Goal: Find specific fact: Find specific page/section

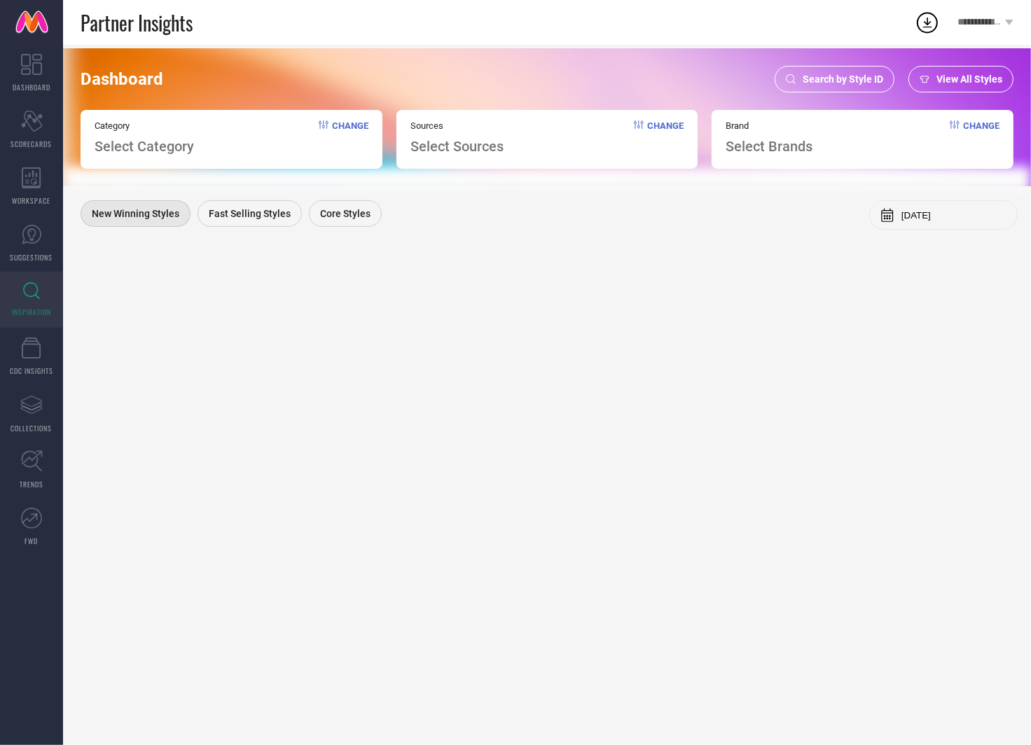
click at [839, 75] on span "Search by Style ID" at bounding box center [842, 79] width 81 height 11
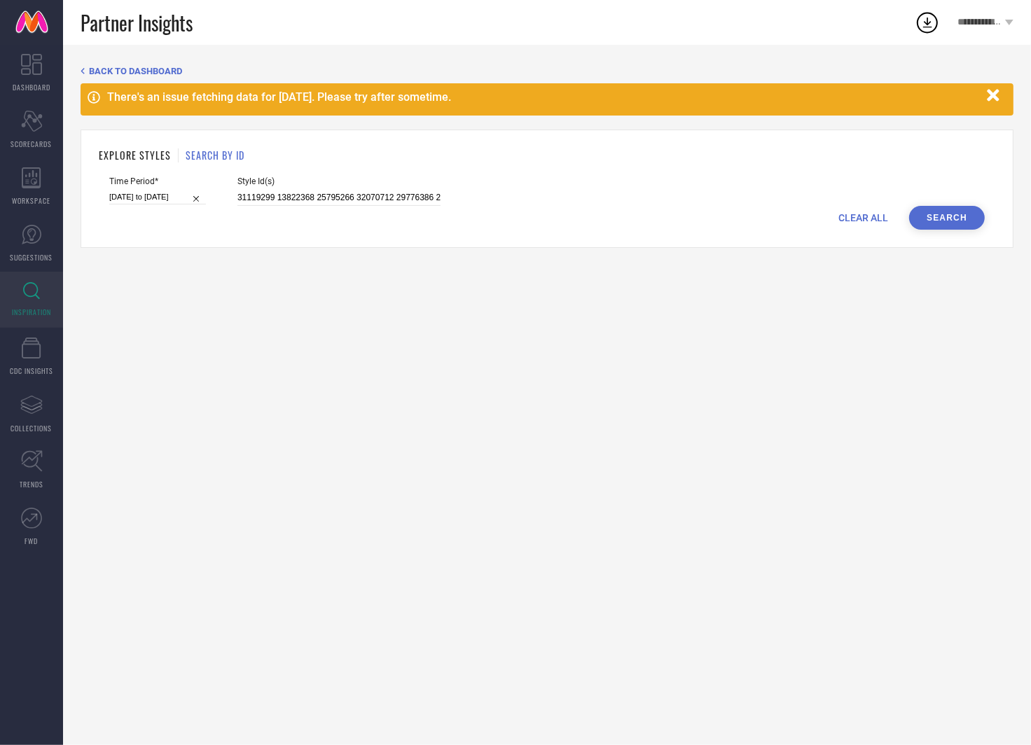
click at [172, 193] on input "[DATE] to [DATE]" at bounding box center [157, 197] width 97 height 15
select select "1"
select select "2025"
select select "2"
select select "2025"
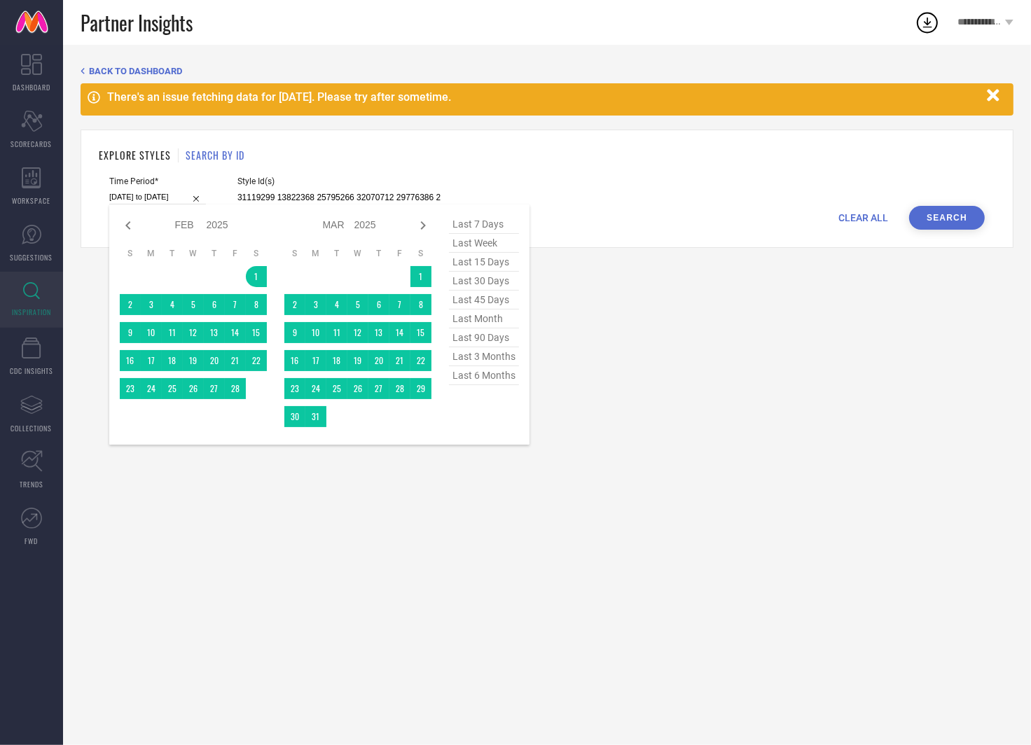
click at [495, 373] on span "last 6 months" at bounding box center [484, 375] width 70 height 19
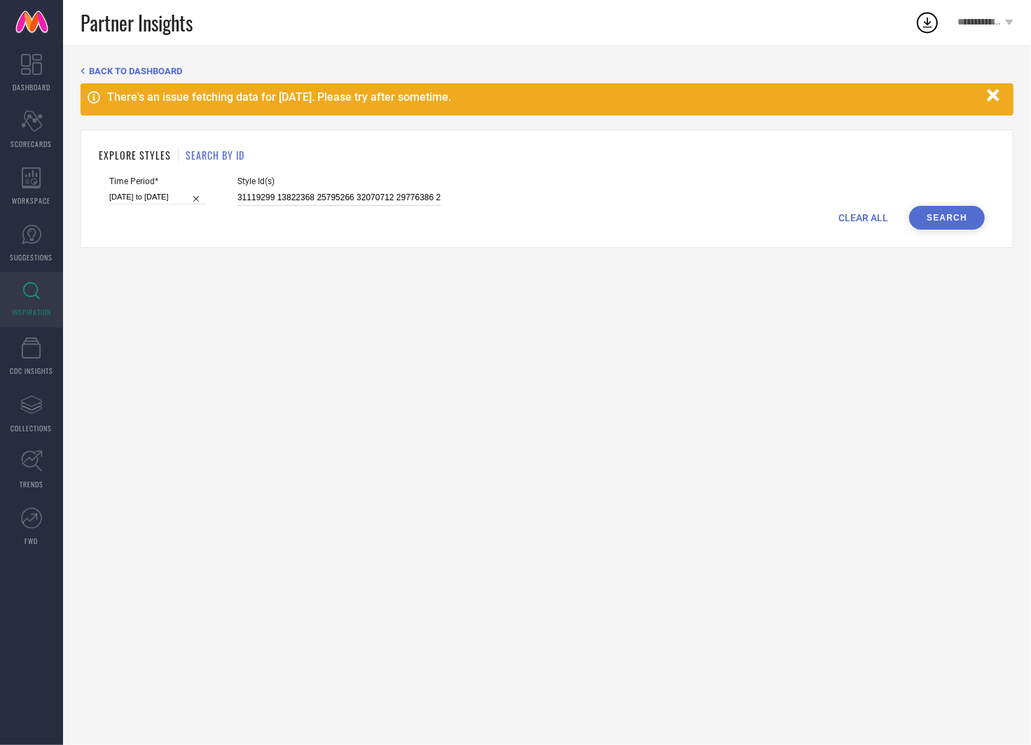
click at [309, 195] on input "31119299 13822368 25795266 32070712 29776386 29776384 31119421 31061055 3092642…" at bounding box center [338, 198] width 203 height 16
paste input "31827845 21665258 26858810 32357451 30895034 28727814 31775996 31426968 1189666…"
click at [941, 218] on button "Search" at bounding box center [947, 218] width 76 height 24
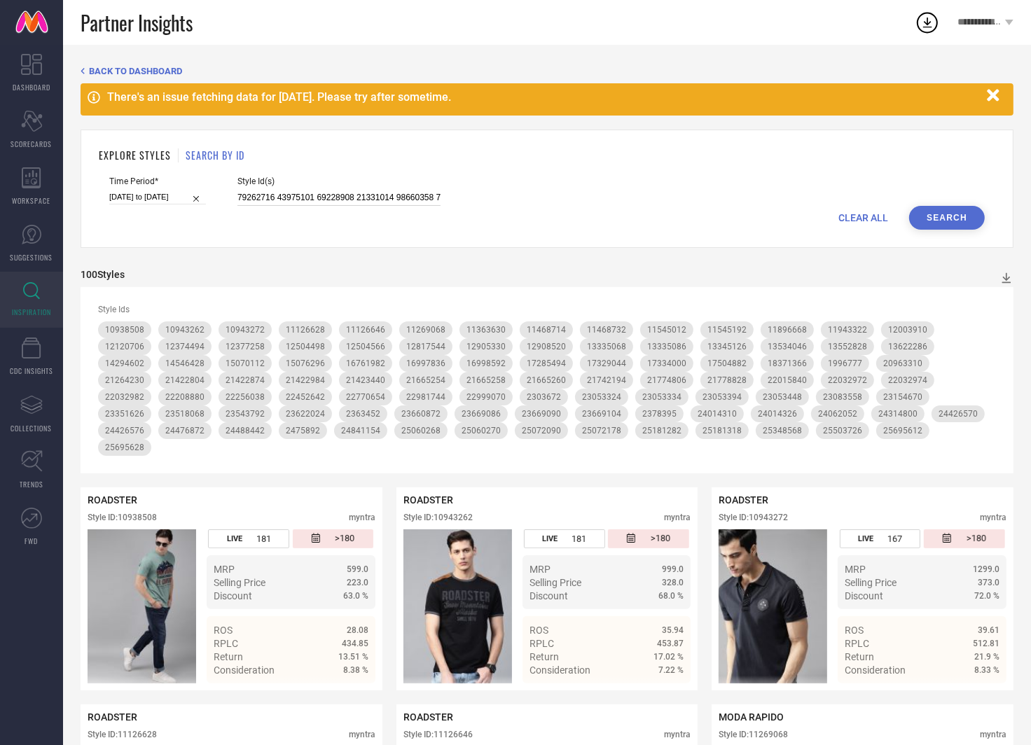
click at [372, 201] on input at bounding box center [338, 198] width 203 height 16
paste input "26678840 13800972 22077478 25819624 31664420 17657050 23634404 28659562 3249450…"
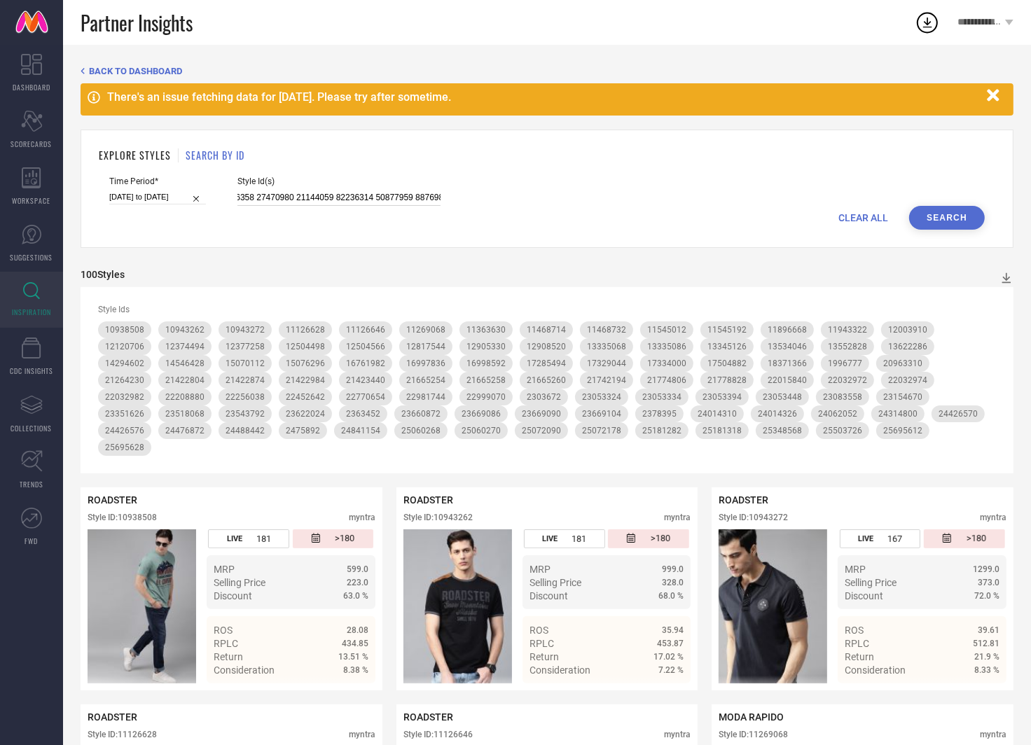
type input "31827845 21665258 26858810 32357451 30895034 28727814 31775996 31426968 1189666…"
click at [955, 220] on button "Search" at bounding box center [947, 218] width 76 height 24
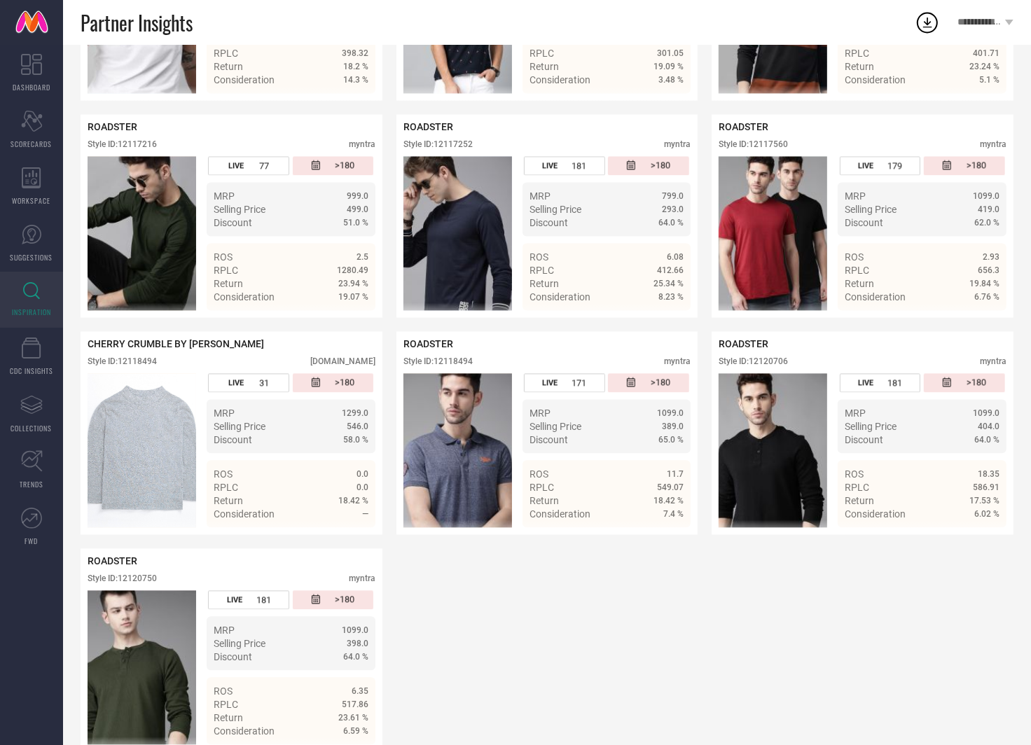
scroll to position [7110, 0]
